Goal: Transaction & Acquisition: Purchase product/service

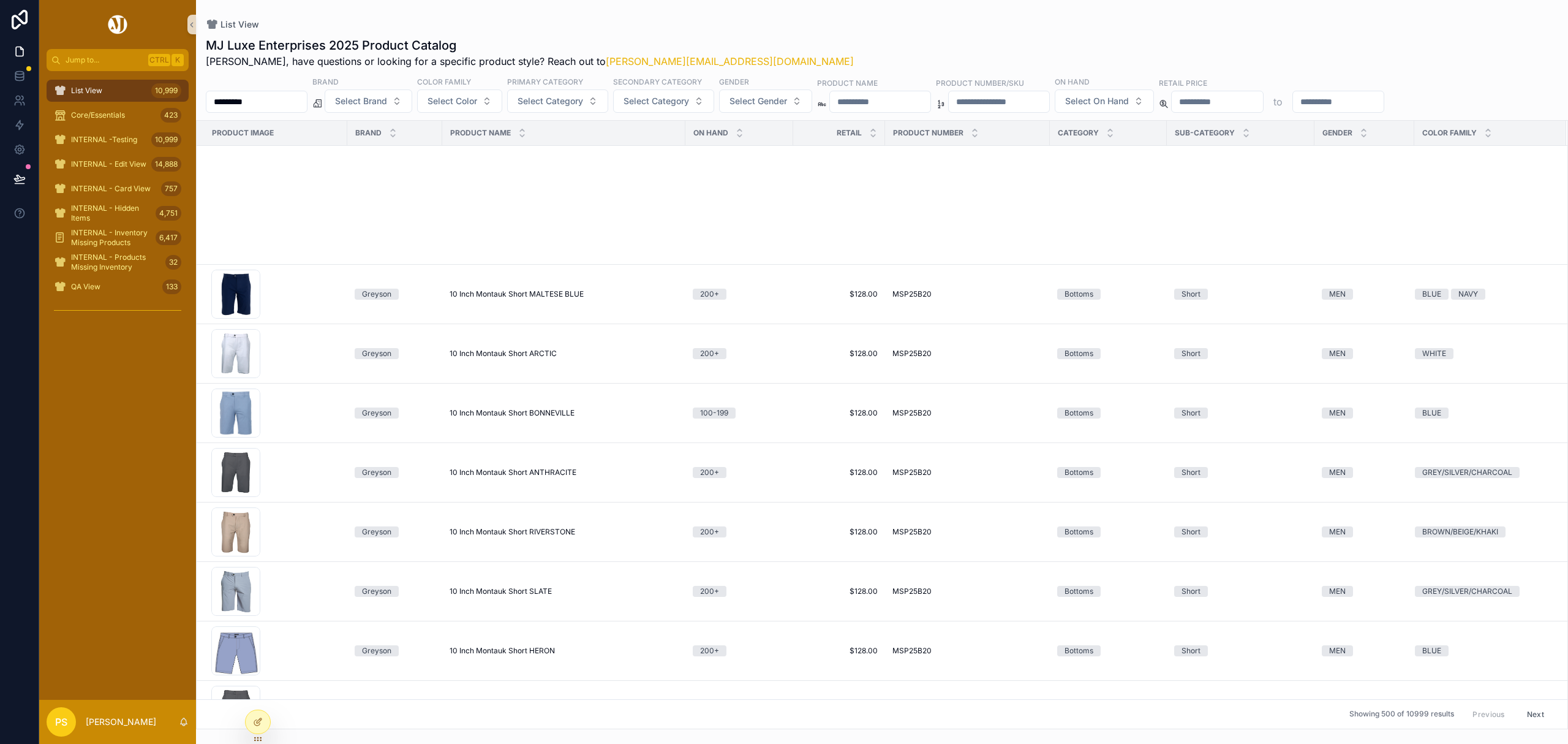
scroll to position [735, 0]
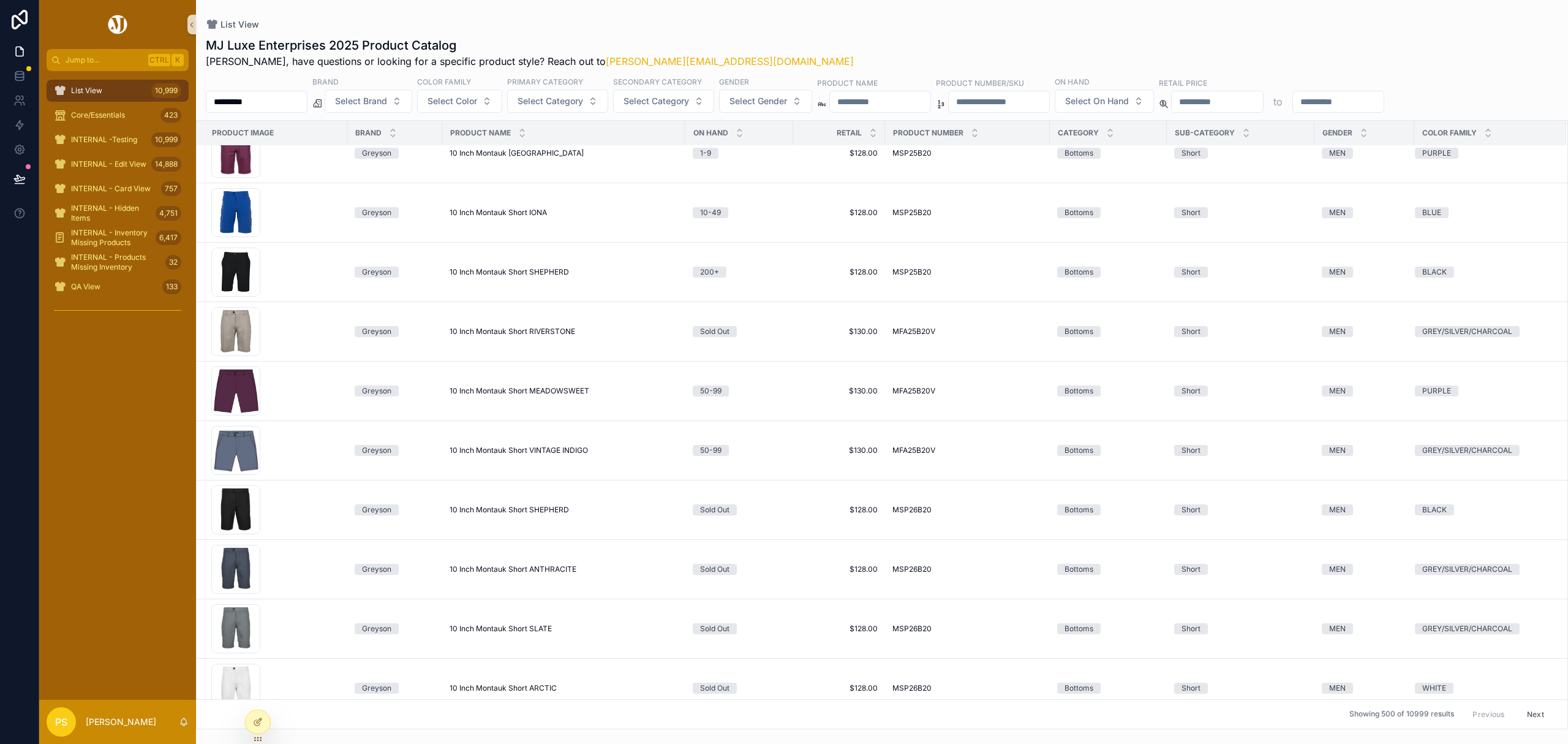
click at [283, 104] on input "*********" at bounding box center [256, 101] width 100 height 17
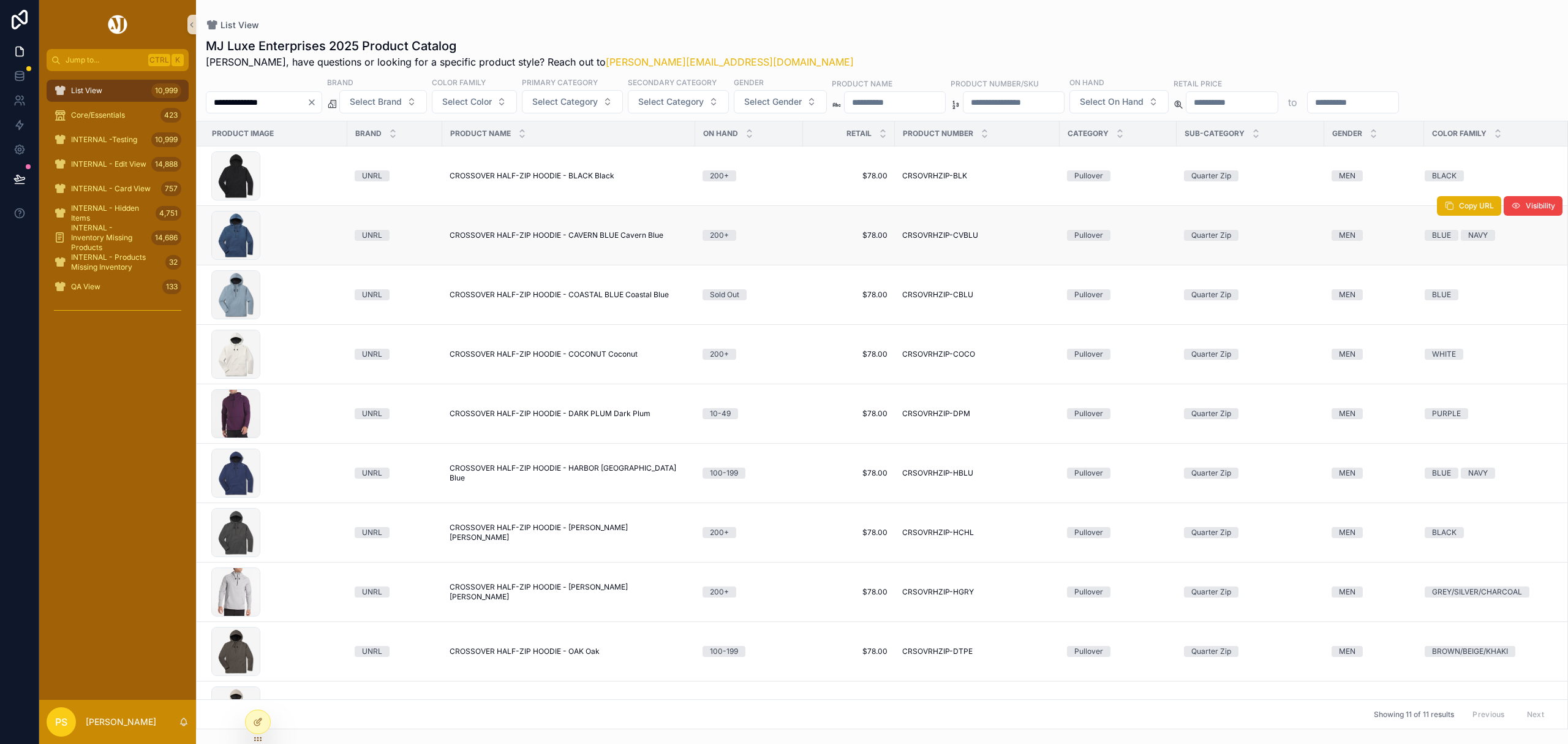
type input "**********"
click at [516, 236] on span "CROSSOVER HALF-ZIP HOODIE - CAVERN BLUE Cavern Blue" at bounding box center [556, 235] width 213 height 10
